Goal: Complete application form

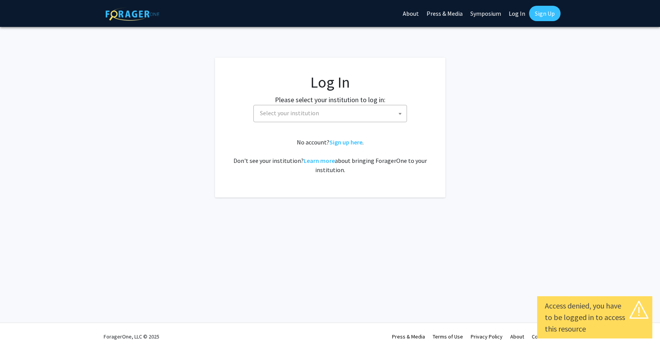
select select
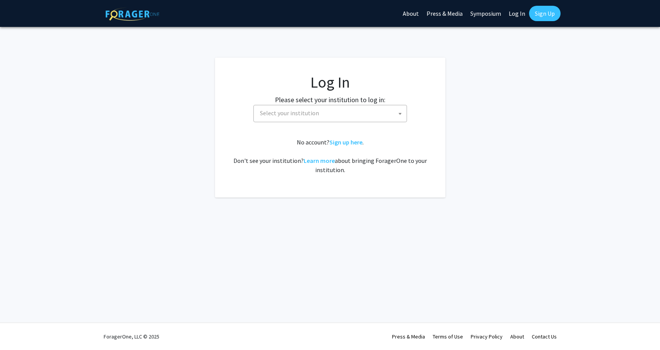
click at [351, 111] on span "Select your institution" at bounding box center [332, 113] width 150 height 16
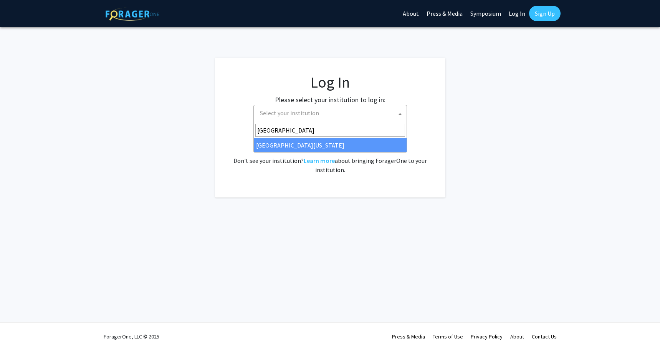
type input "[GEOGRAPHIC_DATA]"
select select "33"
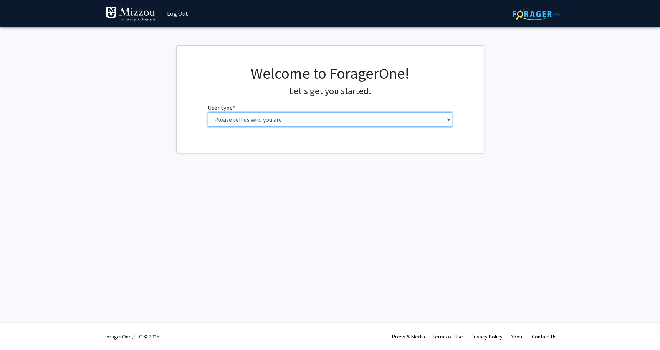
select select "1: undergrad"
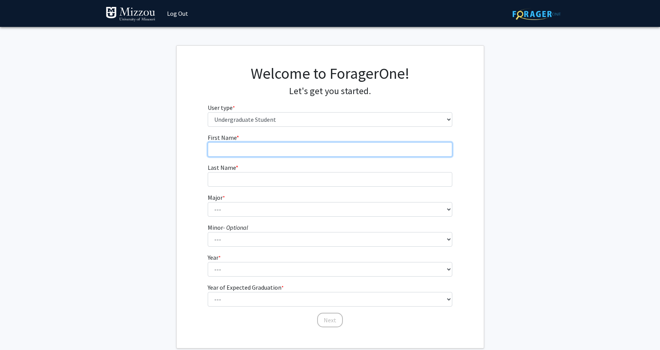
click at [256, 150] on input "First Name * required" at bounding box center [330, 149] width 244 height 15
type input "Gabrielle"
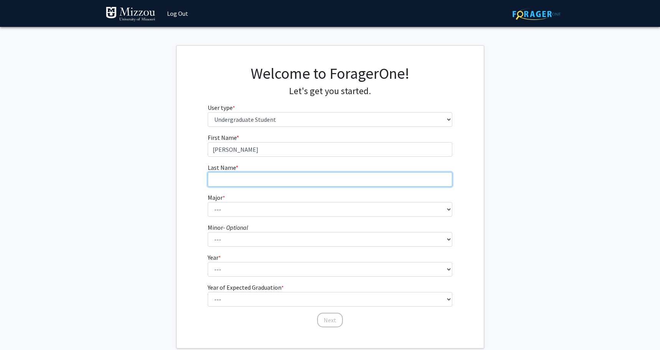
click at [256, 176] on input "Last Name * required" at bounding box center [330, 179] width 244 height 15
type input "Mitchell"
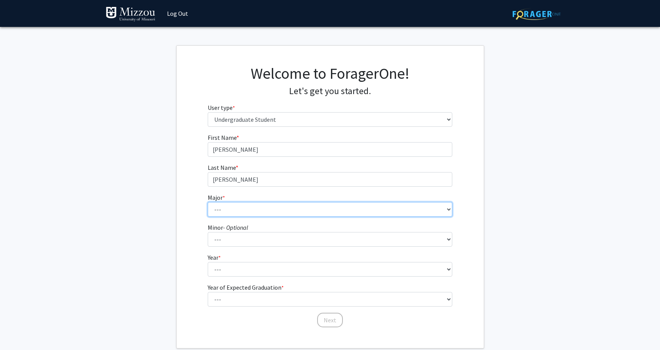
select select "14: 2503"
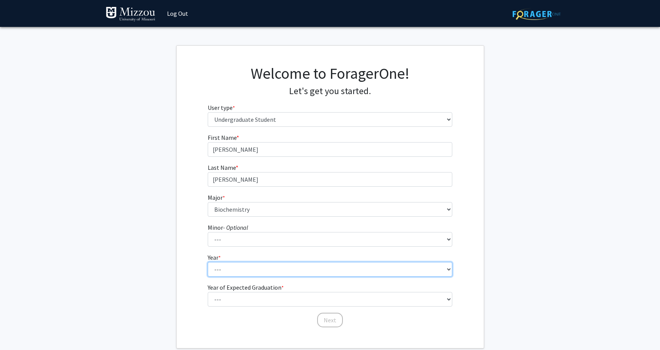
select select "1: first-year"
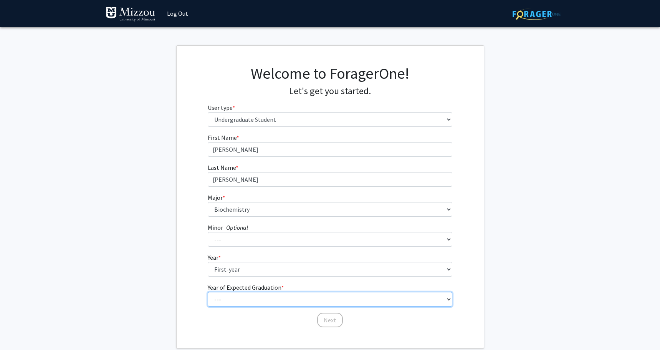
select select "5: 2029"
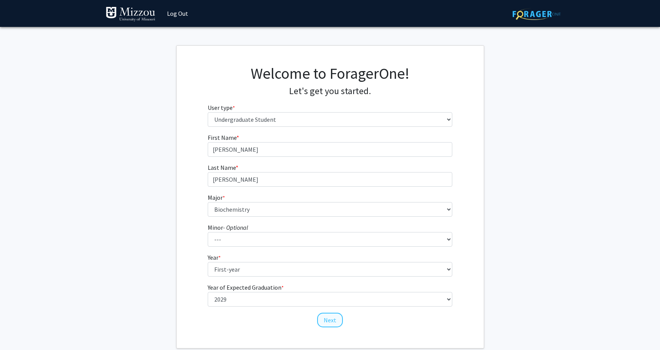
click at [335, 314] on button "Next" at bounding box center [330, 319] width 26 height 15
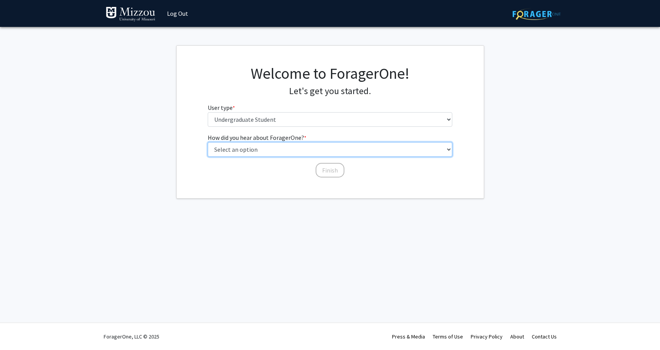
select select "2: faculty_recommendation"
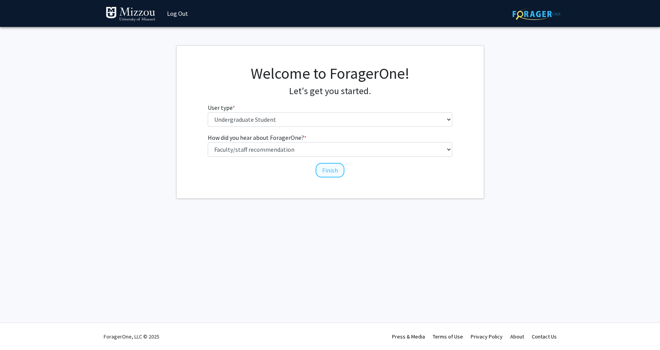
click at [327, 172] on button "Finish" at bounding box center [329, 170] width 29 height 15
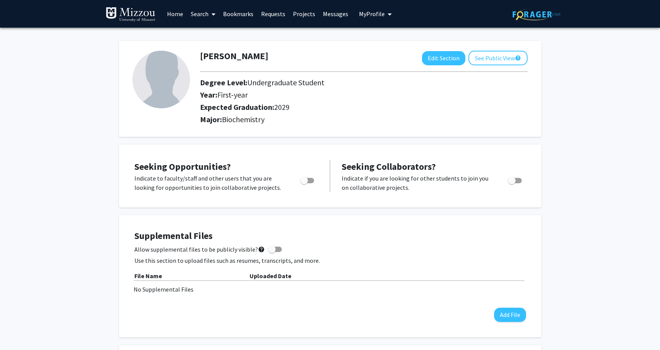
click at [199, 11] on link "Search" at bounding box center [203, 13] width 32 height 27
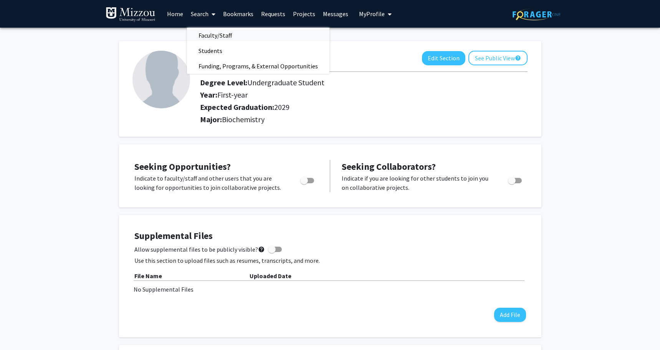
click at [213, 39] on span "Faculty/Staff" at bounding box center [215, 35] width 56 height 15
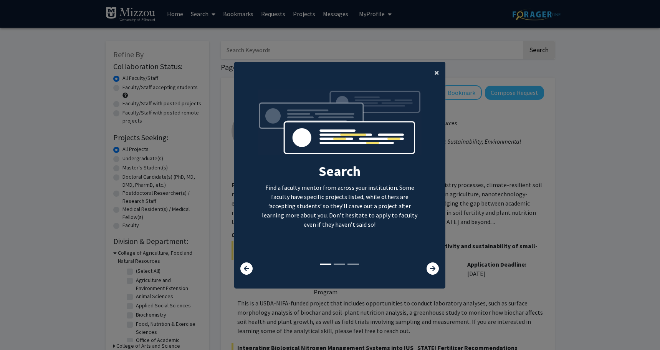
click at [439, 67] on button "×" at bounding box center [436, 72] width 17 height 21
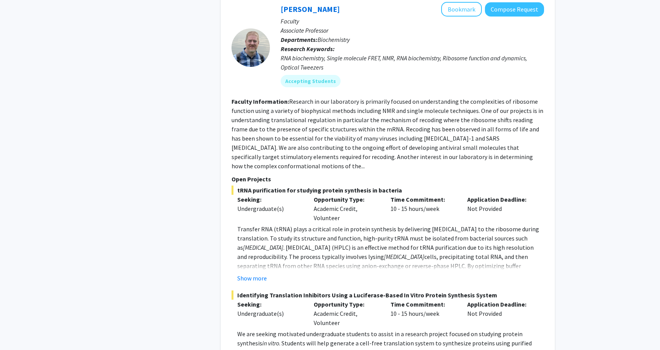
scroll to position [780, 0]
